Goal: Task Accomplishment & Management: Manage account settings

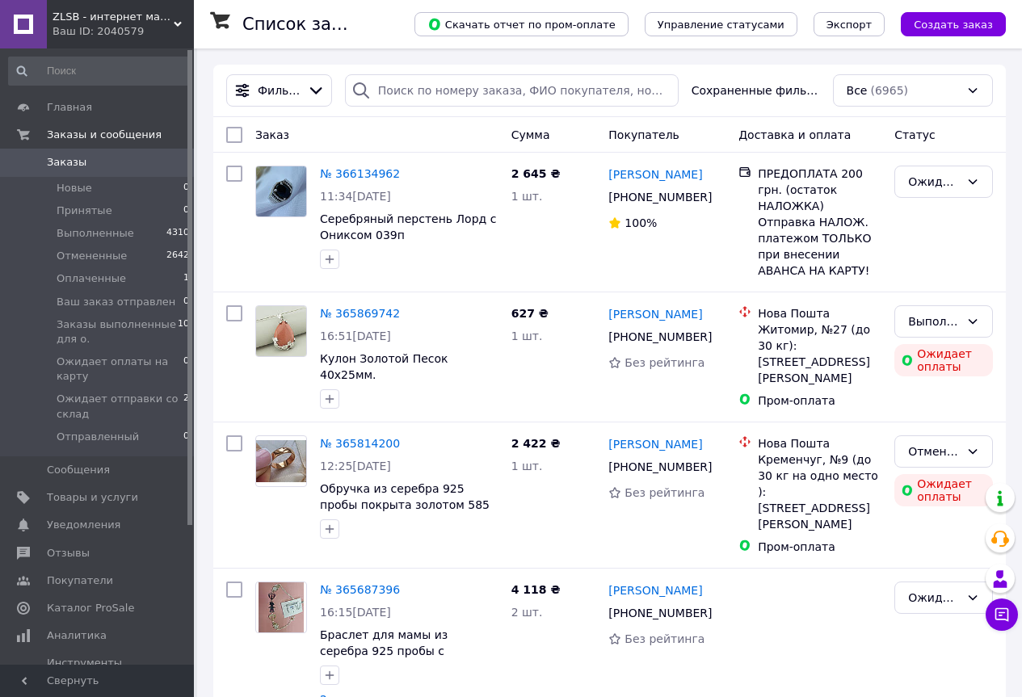
click at [176, 30] on div "Ваш ID: 2040579" at bounding box center [123, 31] width 141 height 15
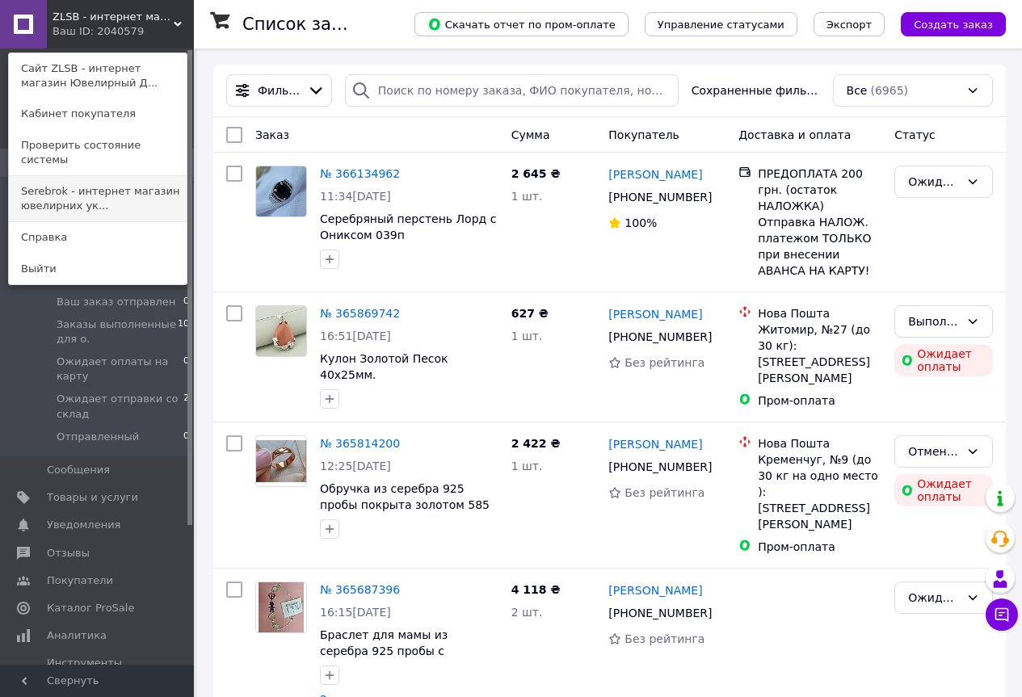
click at [69, 179] on link "Serebrok - интернет магазин ювелирних ук..." at bounding box center [98, 198] width 178 height 45
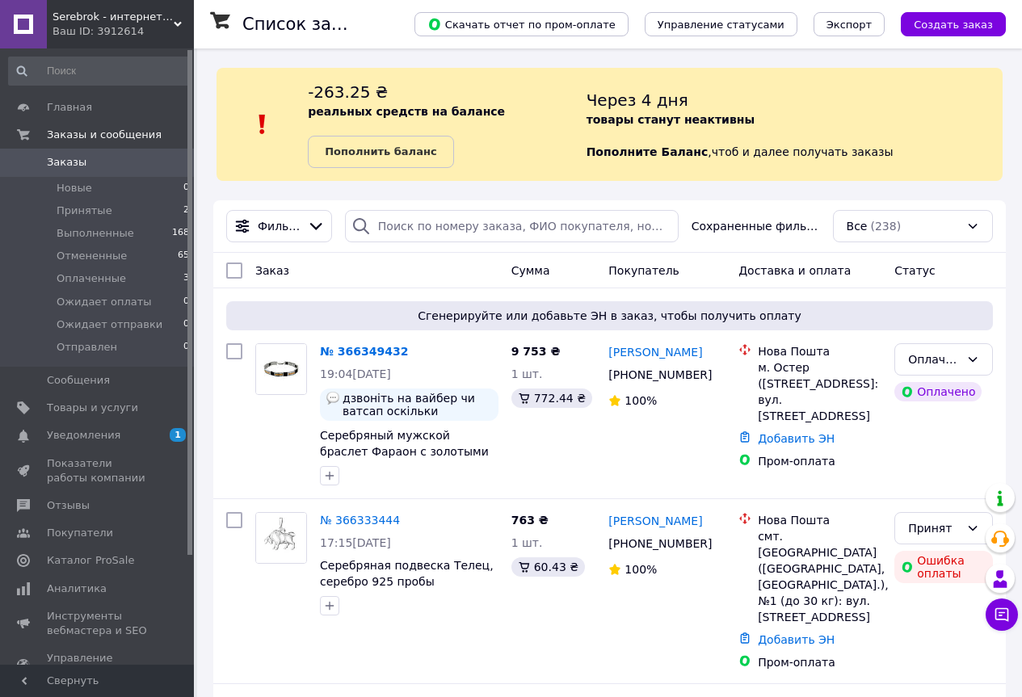
click at [179, 27] on icon at bounding box center [178, 24] width 8 height 8
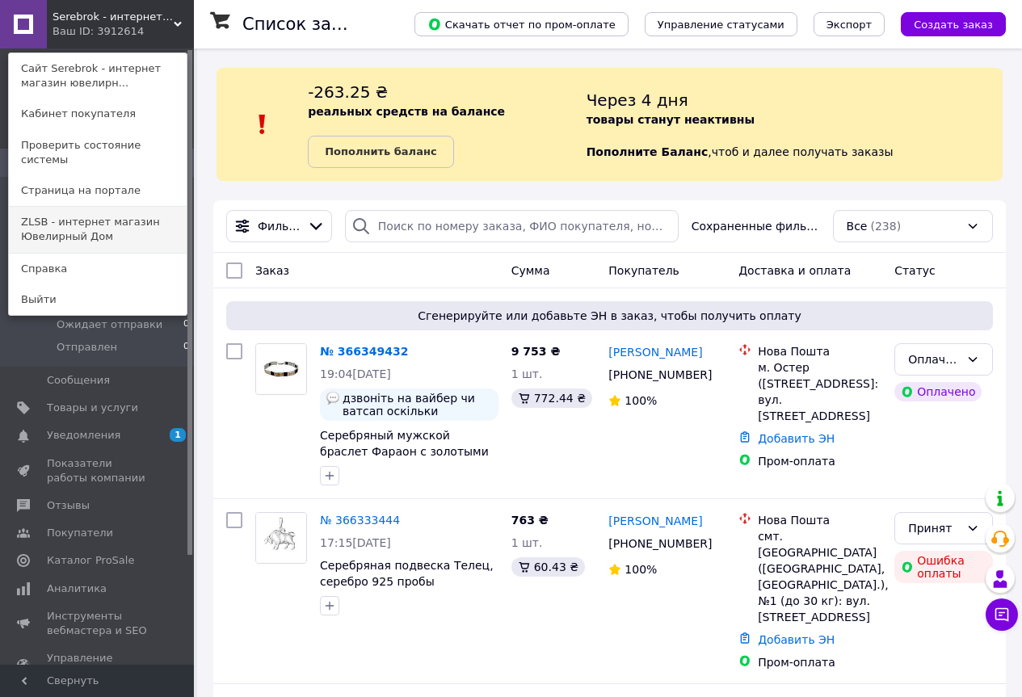
click at [80, 209] on link "ZLSB - интернет магазин Ювелирный Дом" at bounding box center [98, 229] width 178 height 45
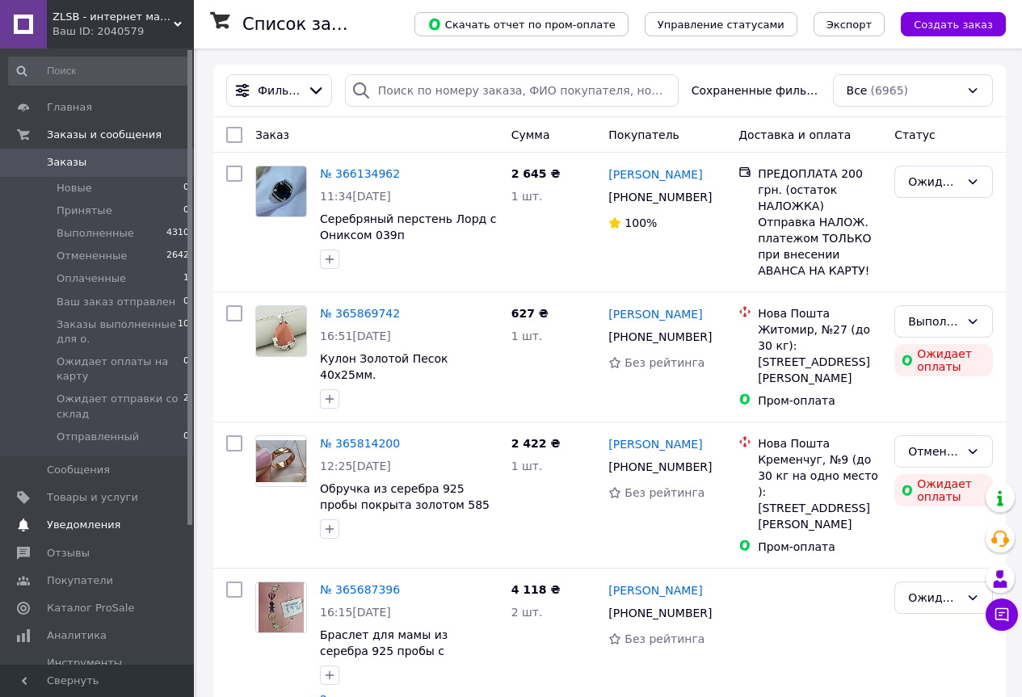
click at [59, 527] on span "Уведомления" at bounding box center [84, 525] width 74 height 15
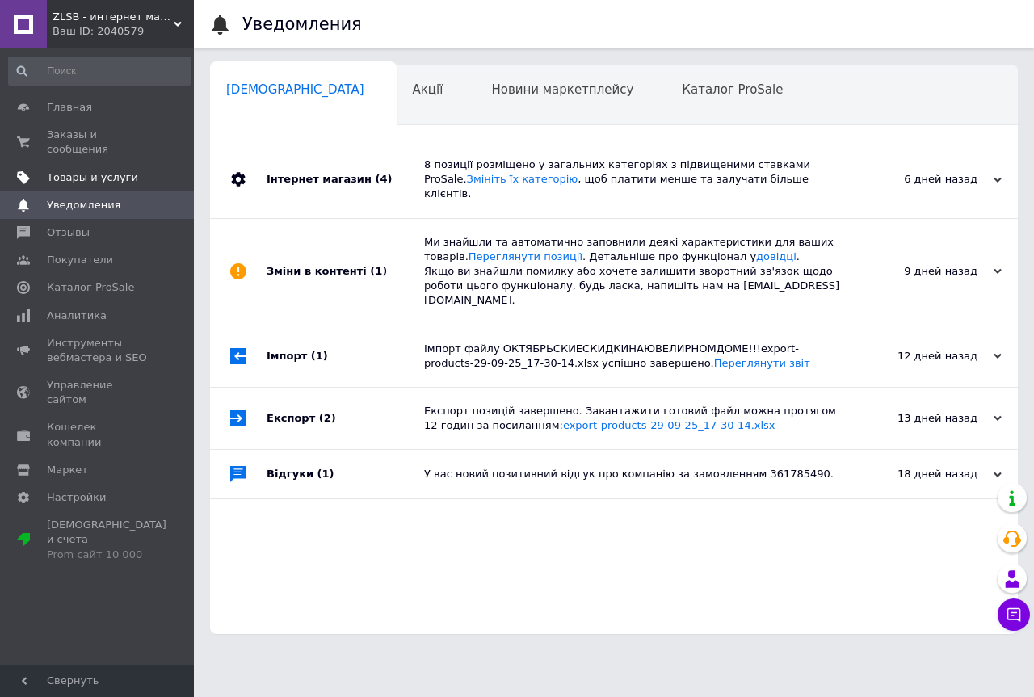
click at [56, 170] on span "Товары и услуги" at bounding box center [92, 177] width 91 height 15
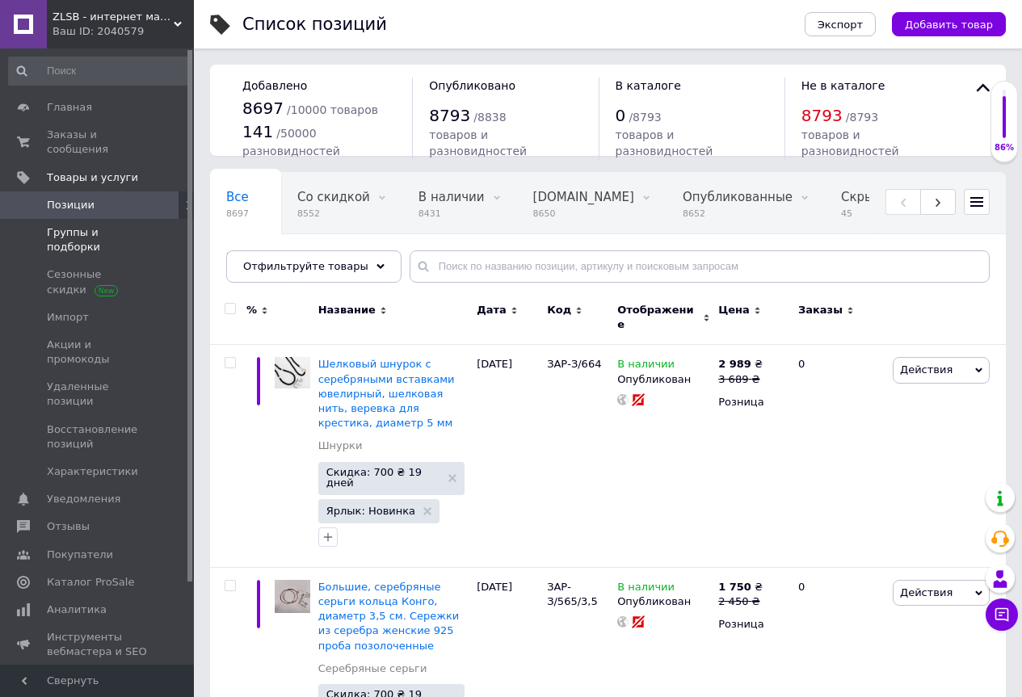
click at [56, 225] on span "Группы и подборки" at bounding box center [98, 239] width 103 height 29
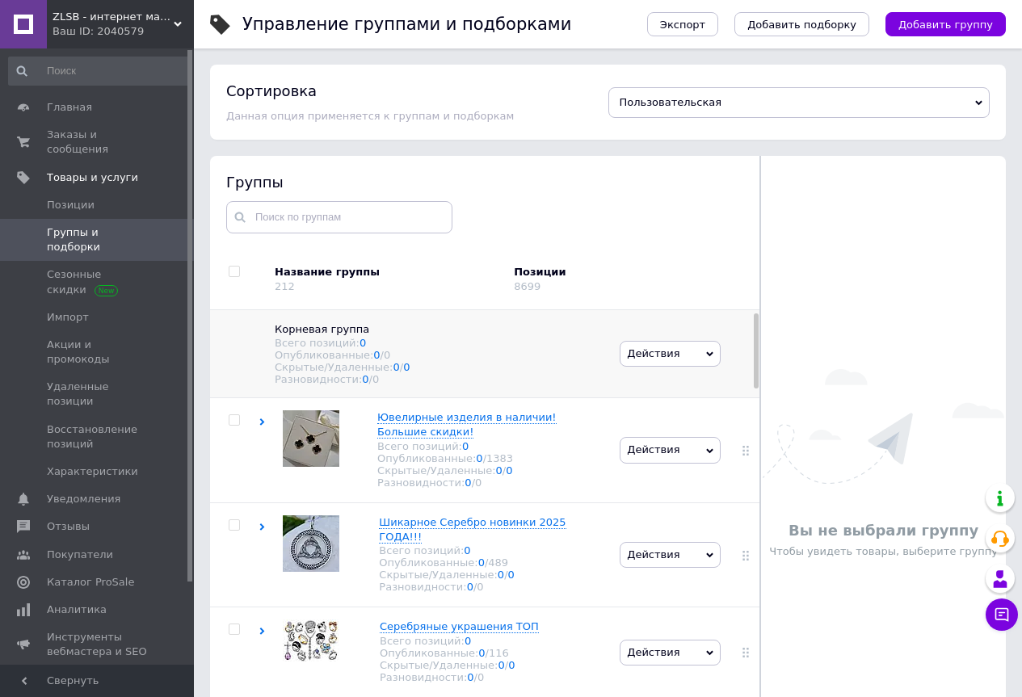
scroll to position [81, 0]
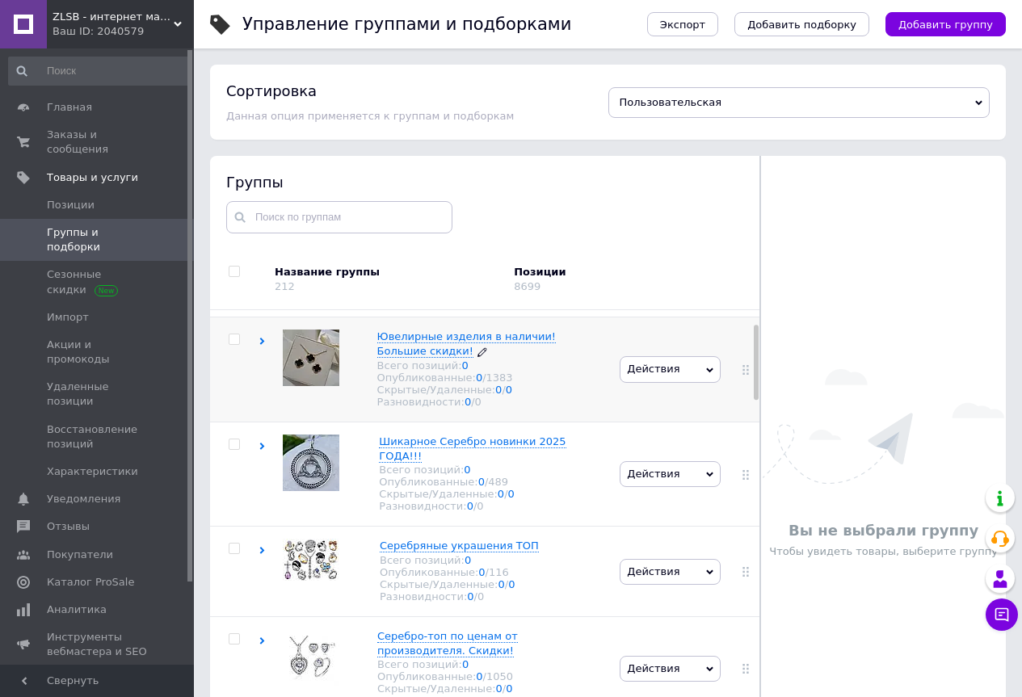
click at [396, 343] on span "Ювелирные изделия в наличии! Большие скидки!" at bounding box center [466, 343] width 179 height 27
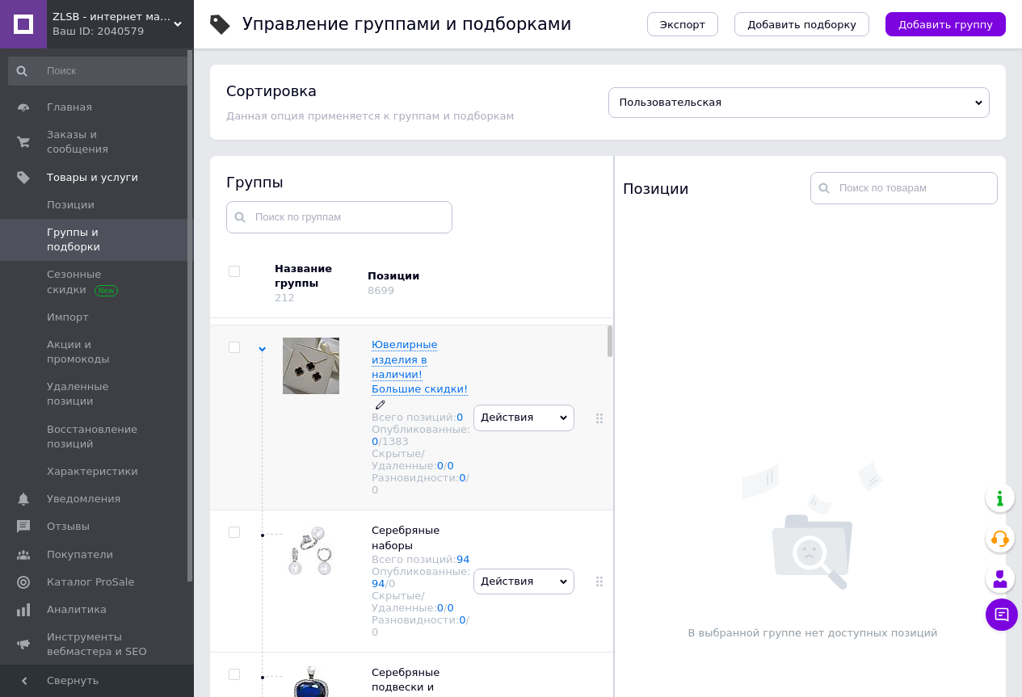
click at [386, 351] on span "Ювелирные изделия в наличии! Большие скидки!" at bounding box center [420, 366] width 96 height 57
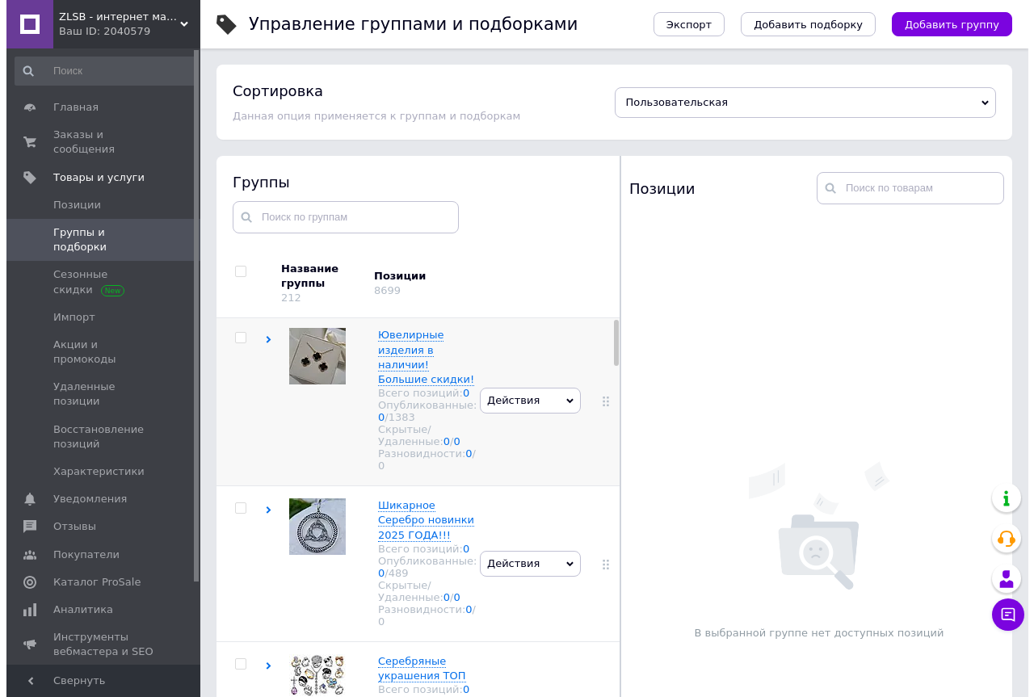
scroll to position [0, 0]
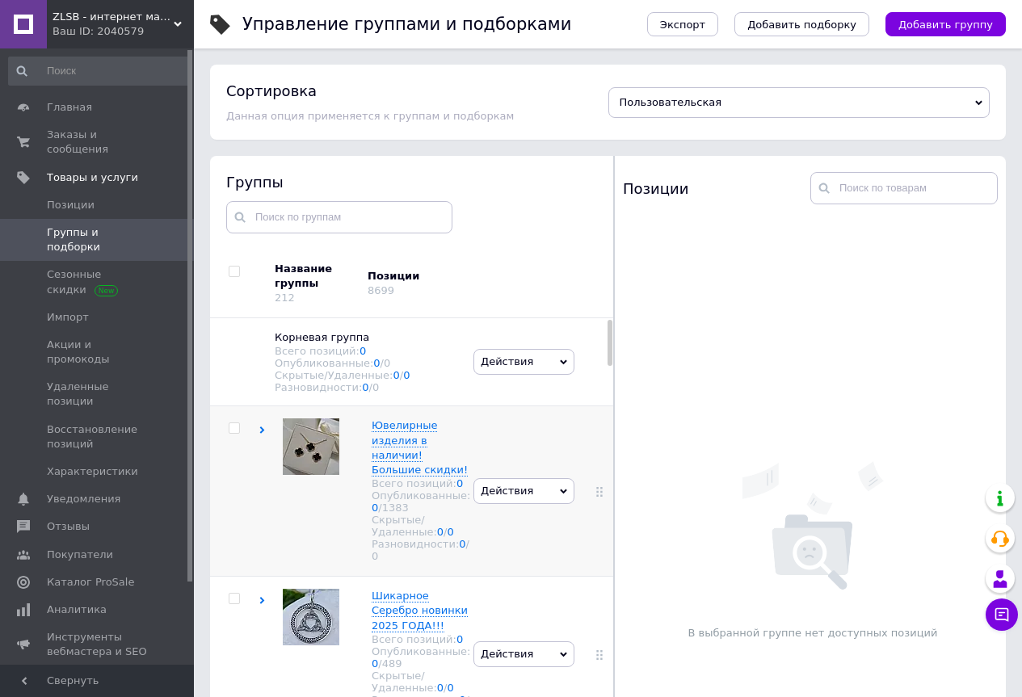
click at [230, 434] on input "checkbox" at bounding box center [234, 428] width 11 height 11
checkbox input "true"
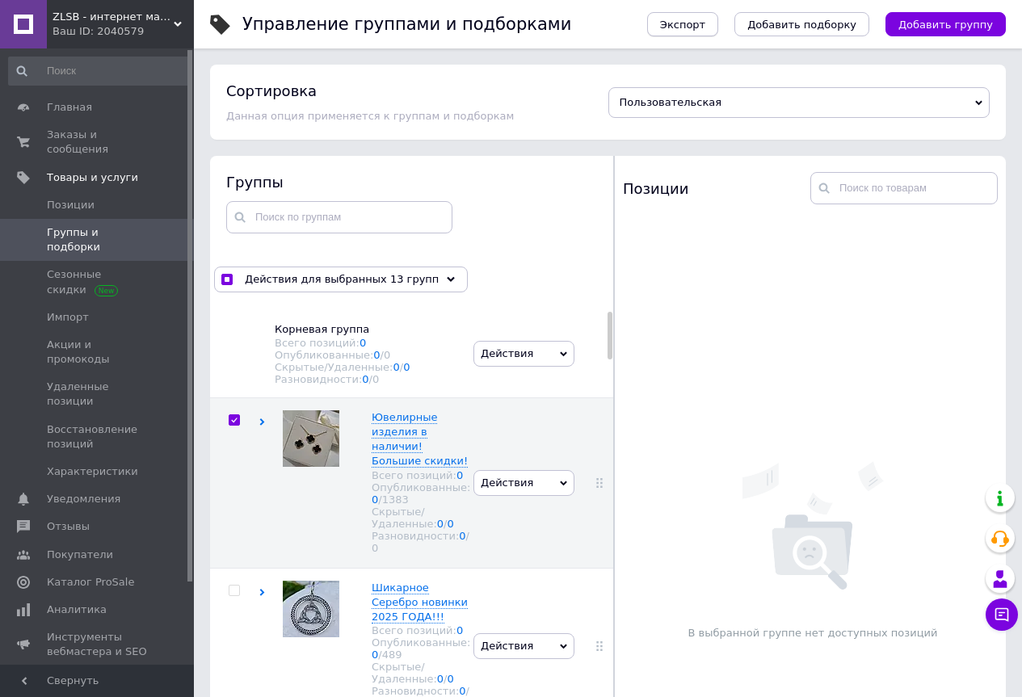
click at [699, 26] on span "Экспорт" at bounding box center [682, 25] width 45 height 12
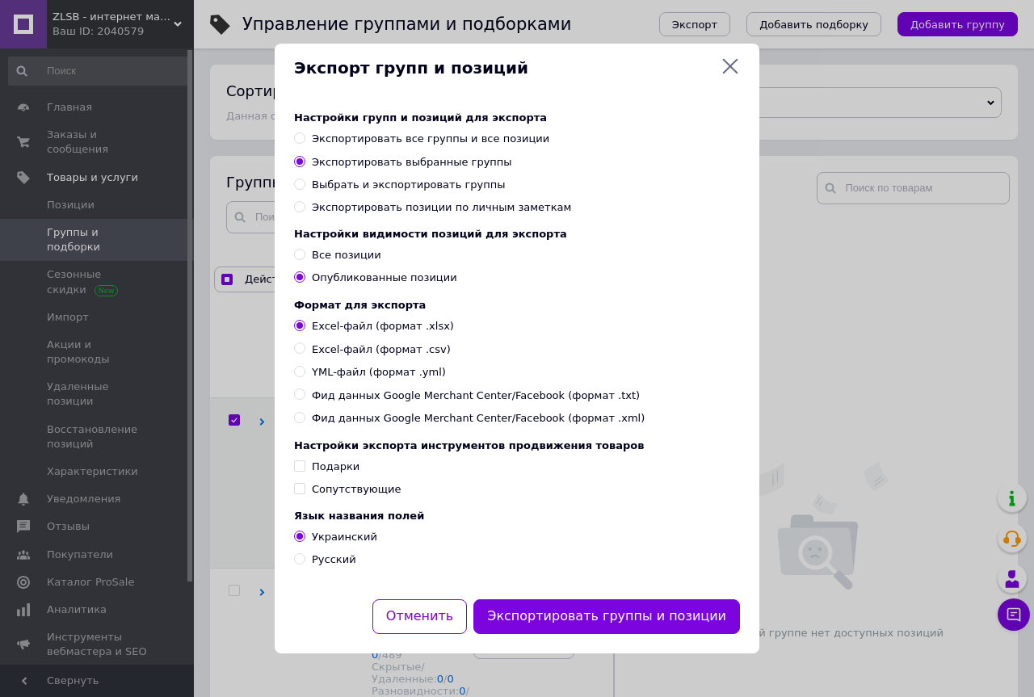
click at [298, 564] on input "Русский" at bounding box center [299, 558] width 11 height 11
radio input "true"
click at [542, 628] on button "Экспортировать группы и позиции" at bounding box center [606, 616] width 267 height 35
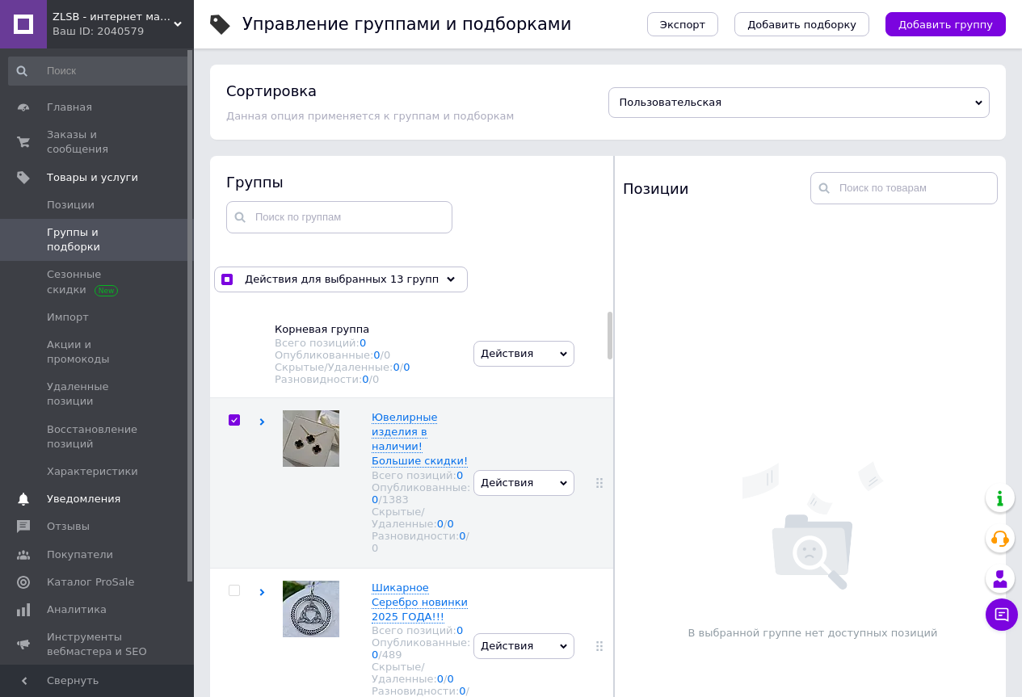
click at [65, 492] on span "Уведомления" at bounding box center [84, 499] width 74 height 15
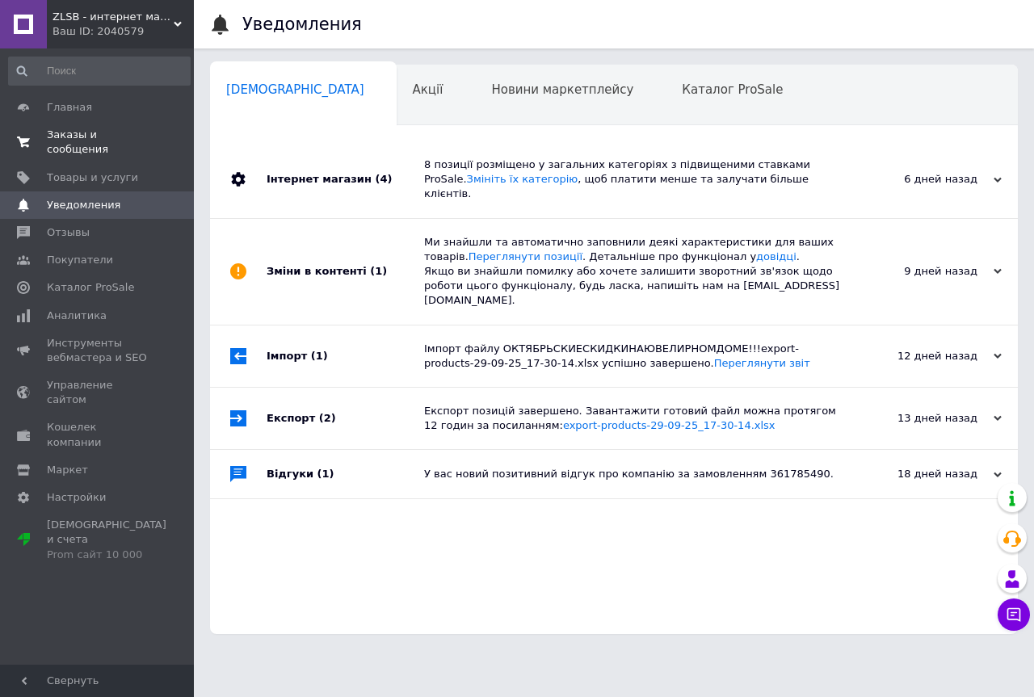
click at [60, 134] on span "Заказы и сообщения" at bounding box center [98, 142] width 103 height 29
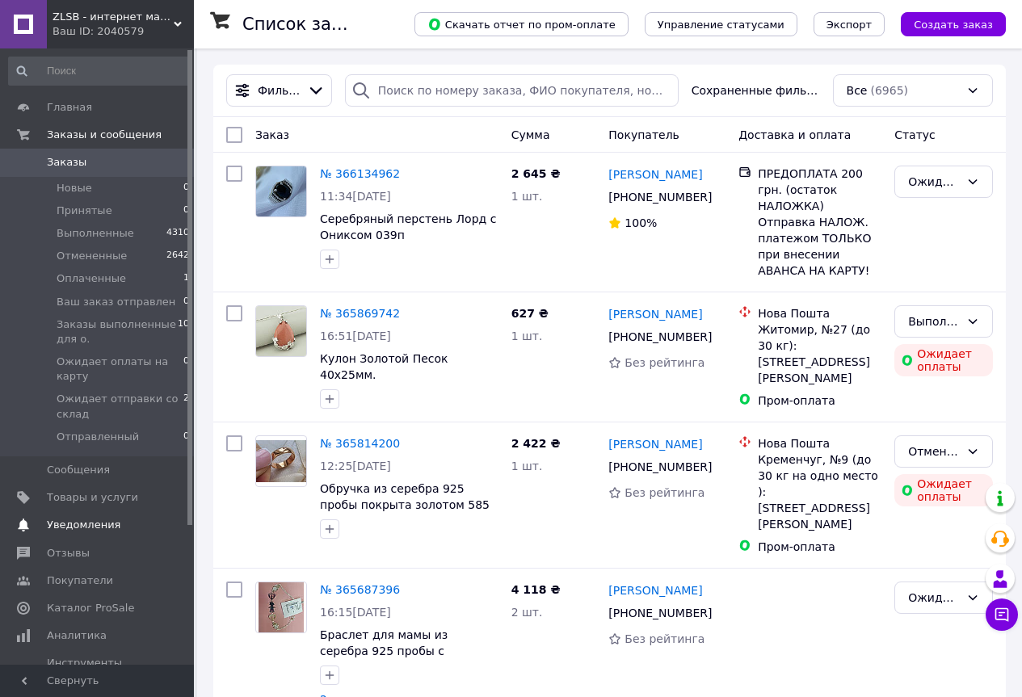
click at [59, 527] on span "Уведомления" at bounding box center [84, 525] width 74 height 15
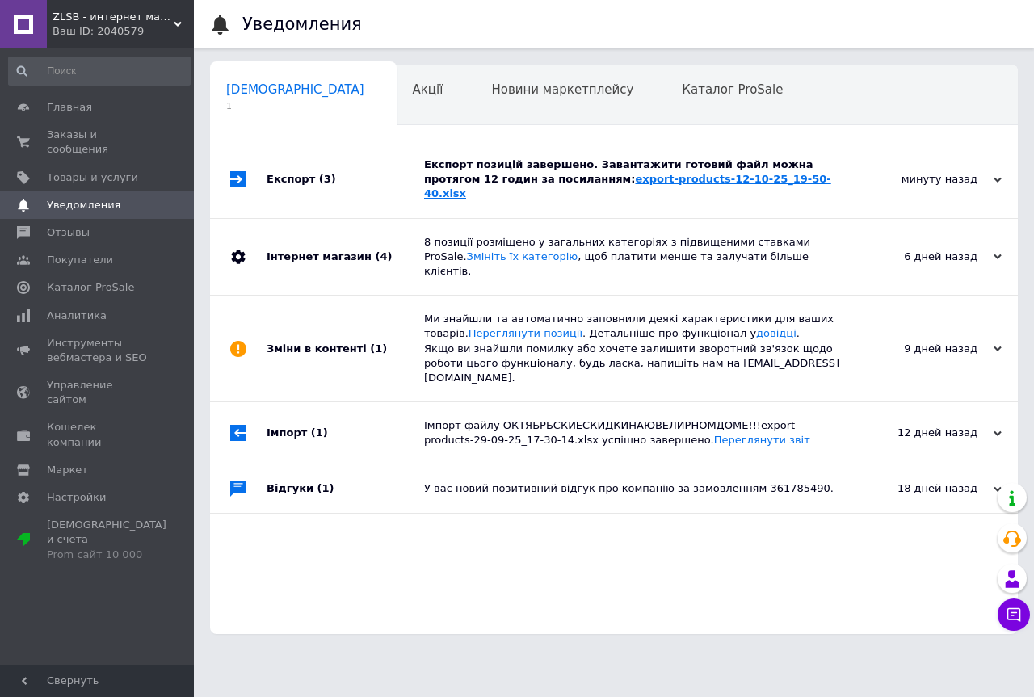
click at [566, 179] on link "export-products-12-10-25_19-50-40.xlsx" at bounding box center [627, 186] width 407 height 27
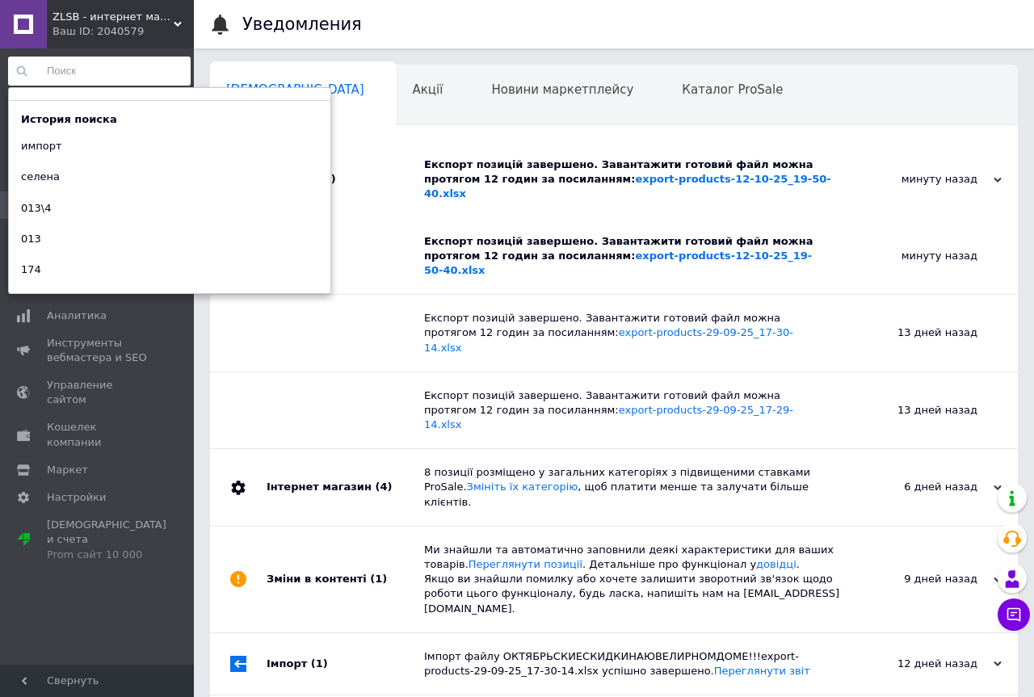
click at [86, 70] on input at bounding box center [99, 71] width 183 height 29
click at [42, 152] on div "импорт" at bounding box center [41, 146] width 65 height 23
type input "импорт"
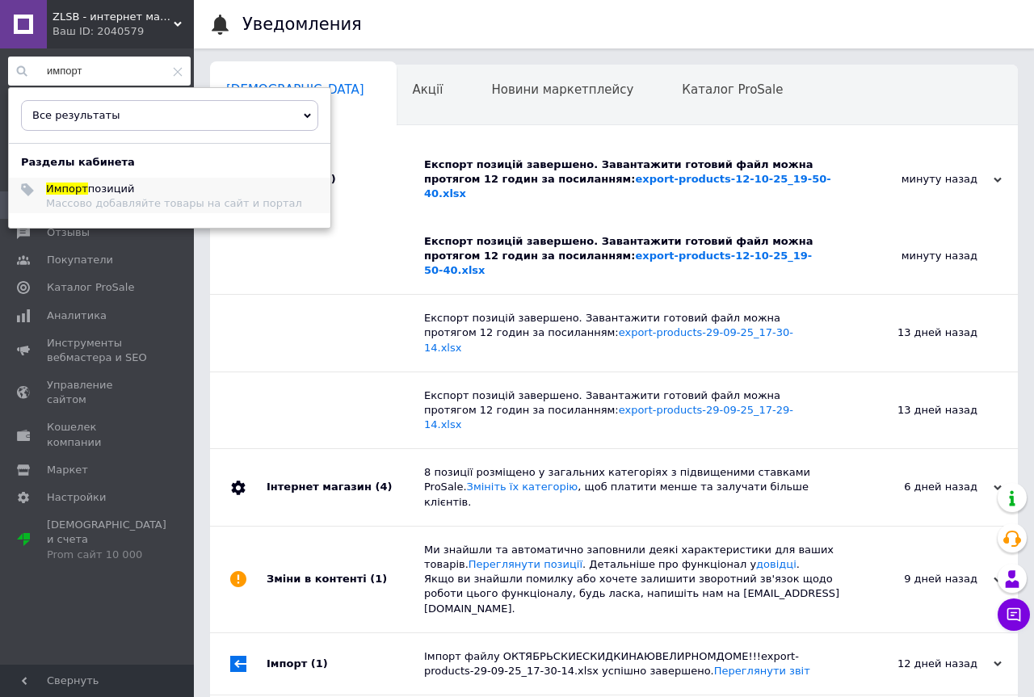
click at [69, 188] on span "Импорт" at bounding box center [67, 189] width 42 height 12
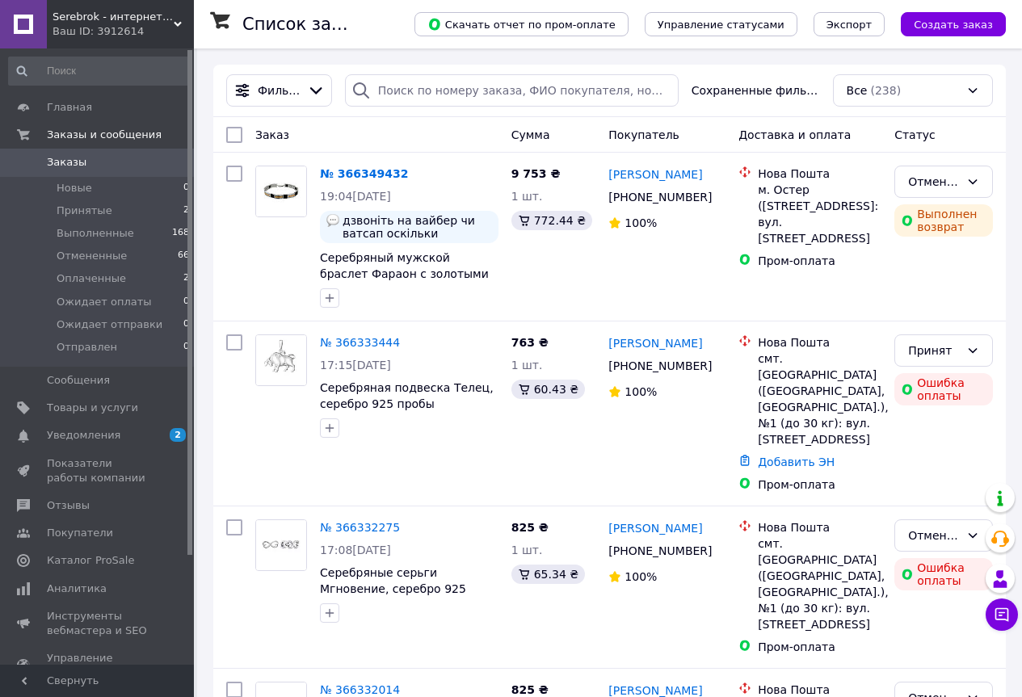
click at [179, 25] on use at bounding box center [178, 24] width 8 height 5
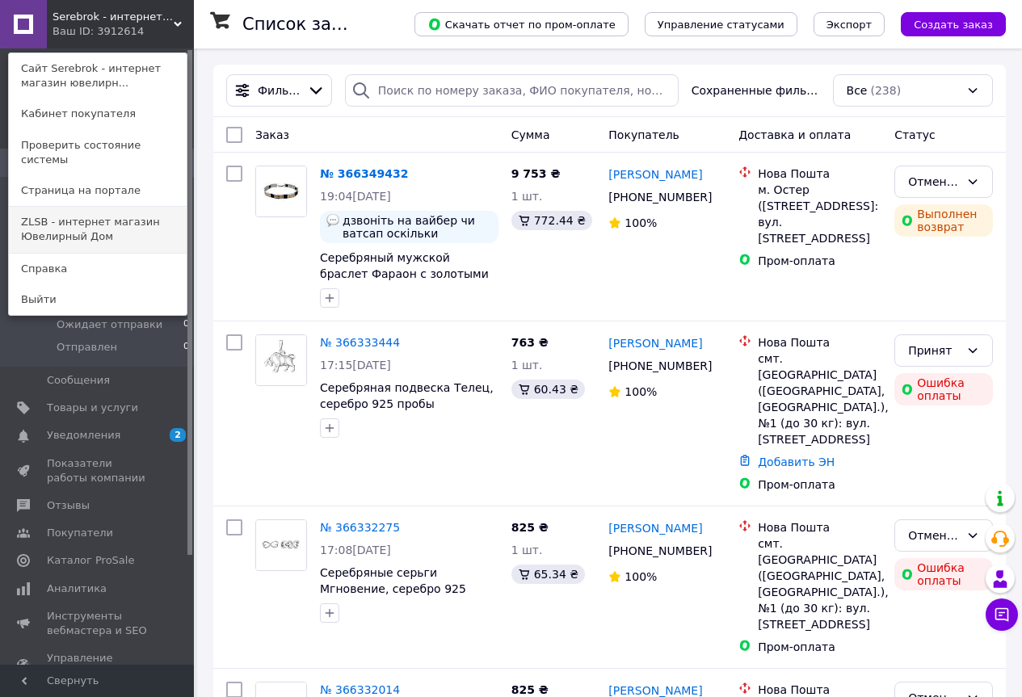
click at [67, 207] on link "ZLSB - интернет магазин Ювелирный Дом" at bounding box center [98, 229] width 178 height 45
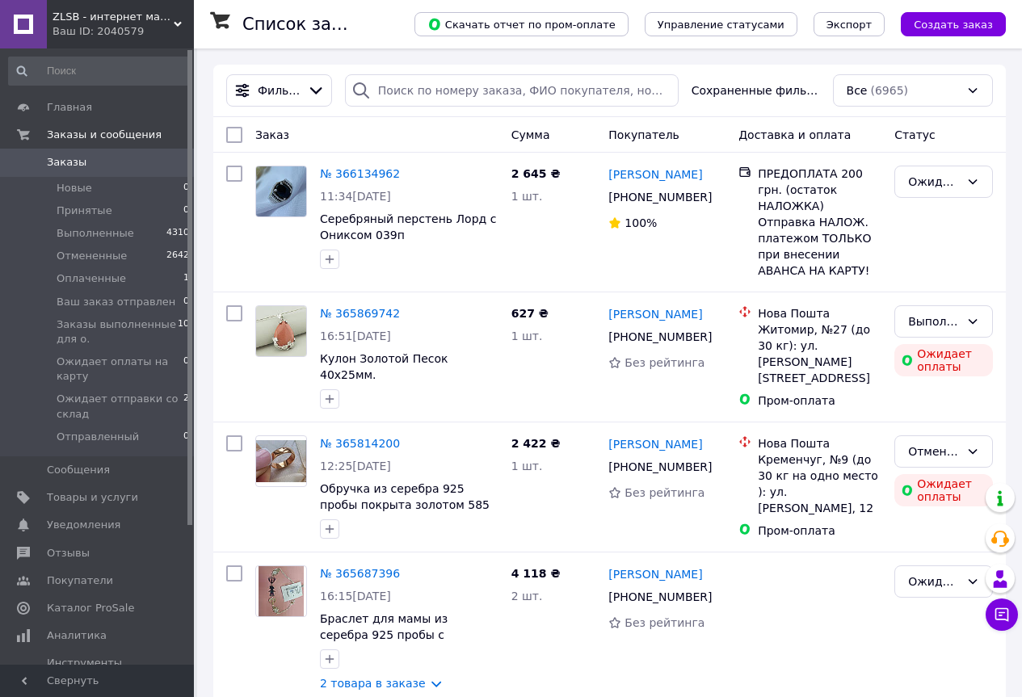
click at [92, 74] on input at bounding box center [99, 71] width 183 height 29
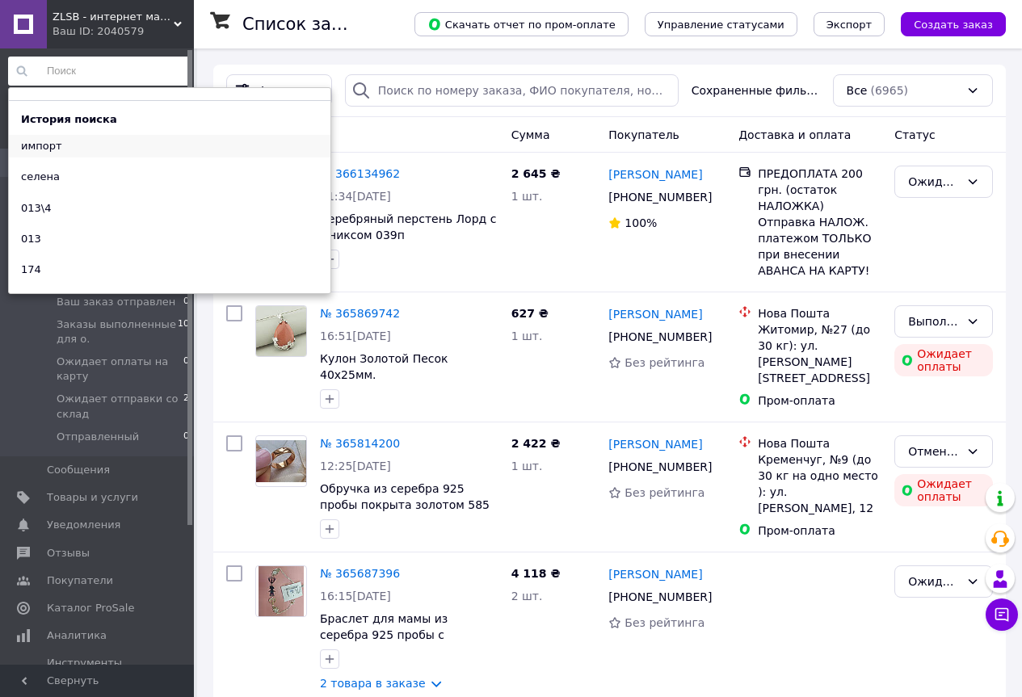
click at [52, 143] on div "импорт" at bounding box center [41, 146] width 65 height 23
type input "импорт"
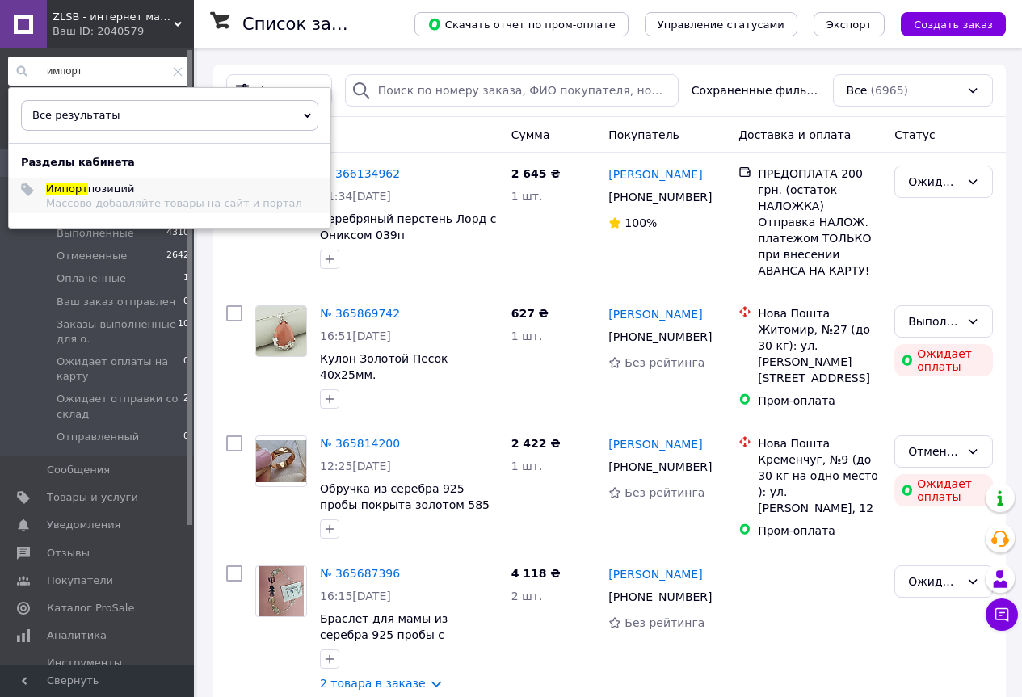
click at [65, 190] on span "Импорт" at bounding box center [67, 189] width 42 height 12
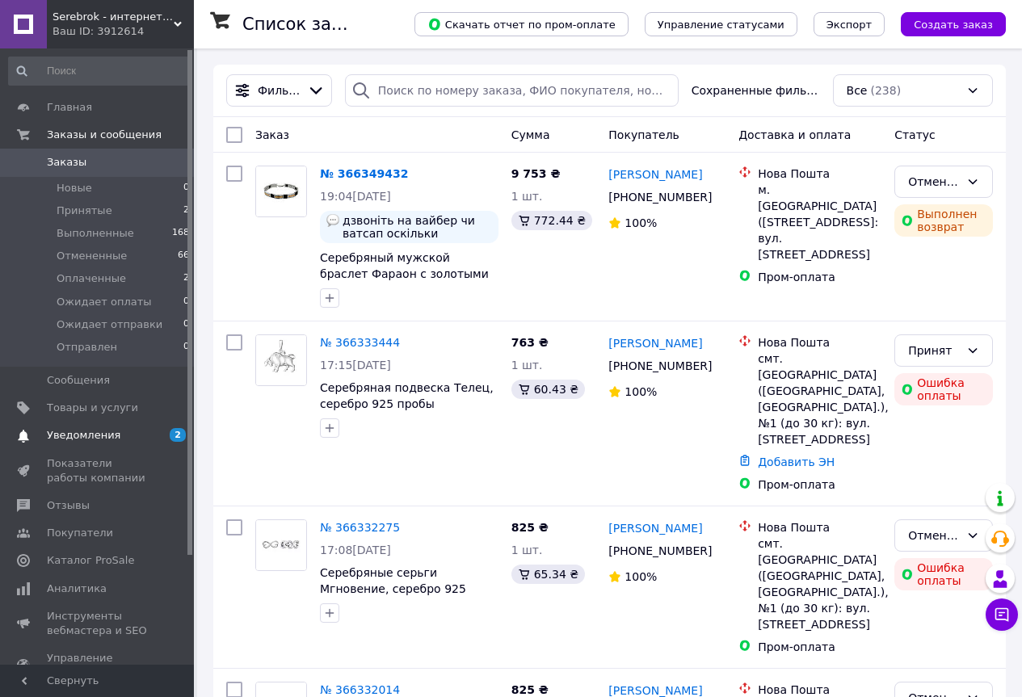
click at [83, 439] on span "Уведомления" at bounding box center [84, 435] width 74 height 15
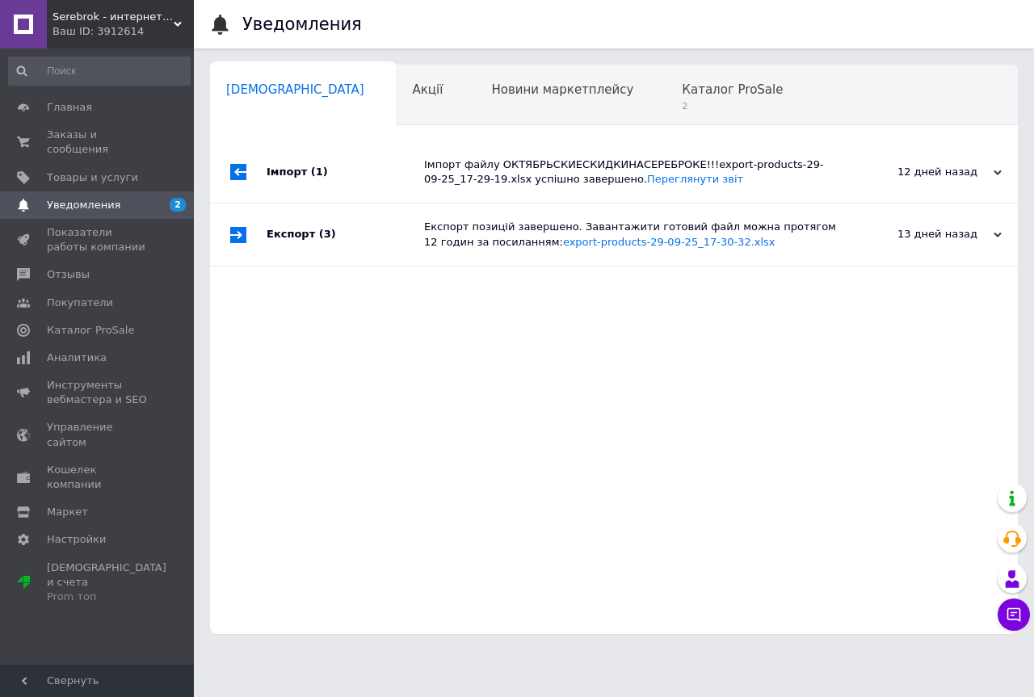
click at [74, 68] on input at bounding box center [99, 71] width 183 height 29
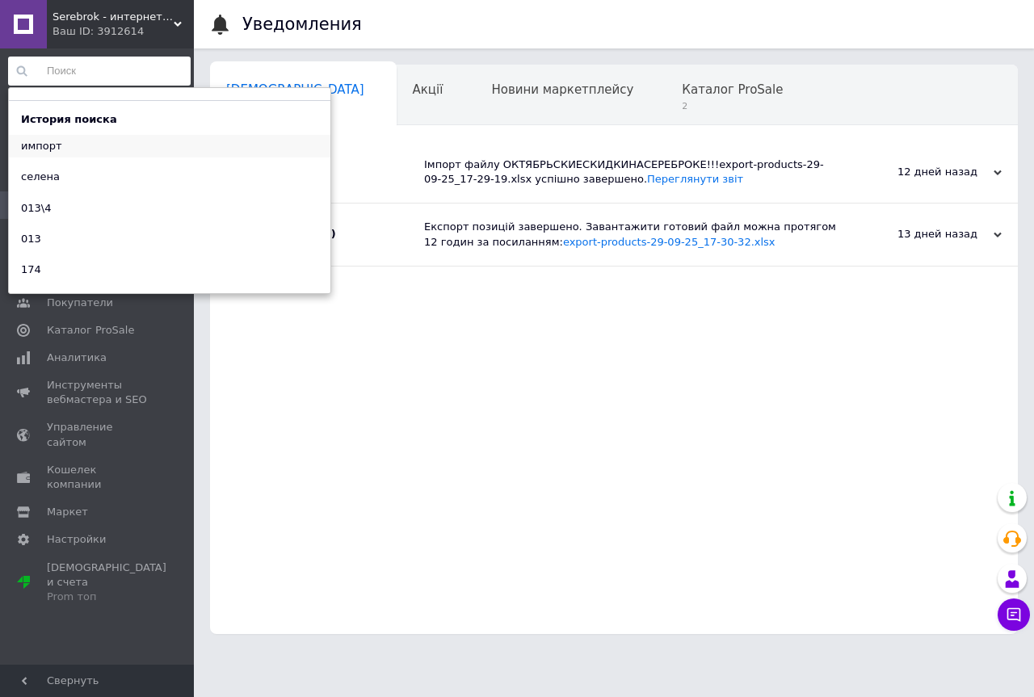
click at [43, 145] on div "импорт" at bounding box center [41, 146] width 65 height 23
type input "импорт"
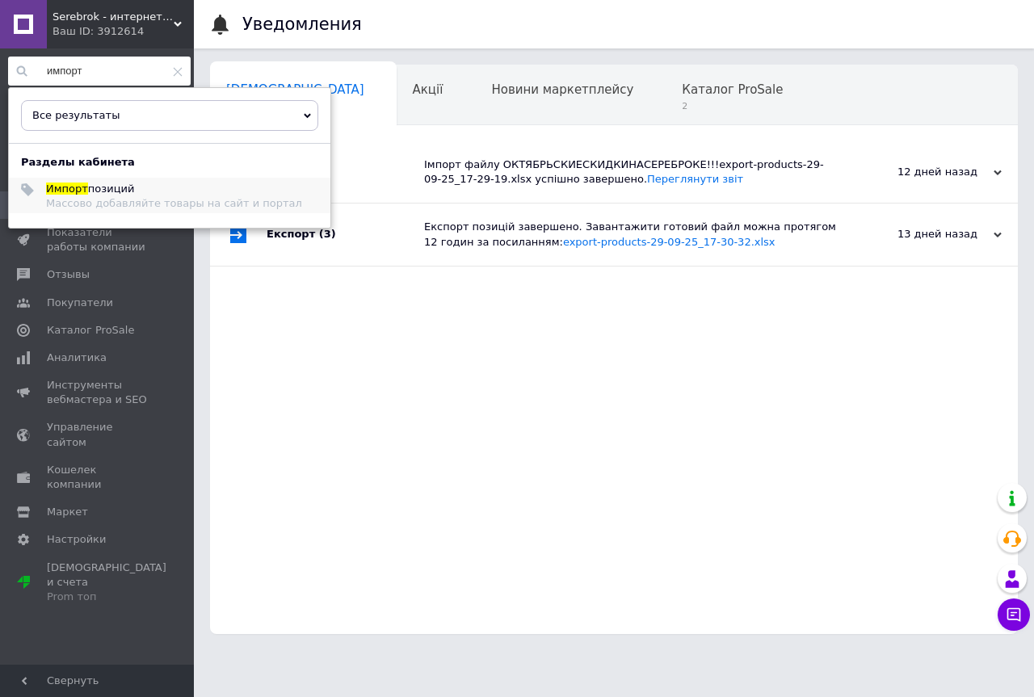
click at [69, 188] on span "Импорт" at bounding box center [67, 189] width 42 height 12
